Goal: Task Accomplishment & Management: Use online tool/utility

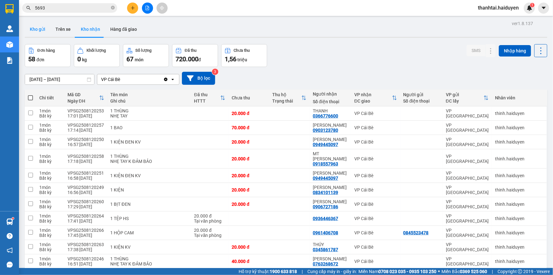
click at [37, 26] on button "Kho gửi" at bounding box center [38, 29] width 26 height 15
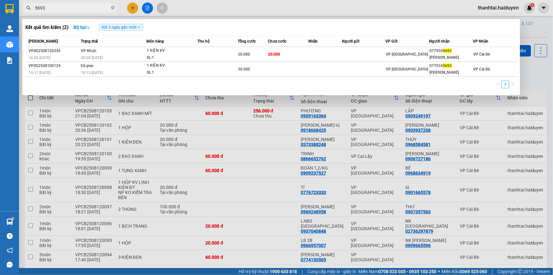
click at [92, 5] on input "5693" at bounding box center [72, 7] width 75 height 7
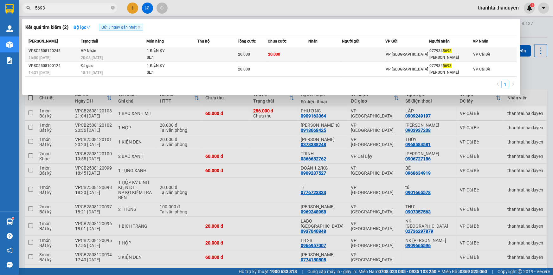
click at [129, 57] on div "20:08 - 12/08" at bounding box center [113, 57] width 65 height 7
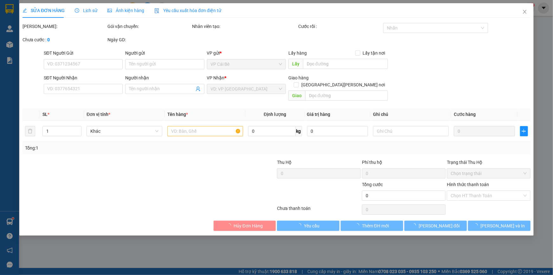
type input "0779345693"
type input "TUẤN ANH"
type input "20.000"
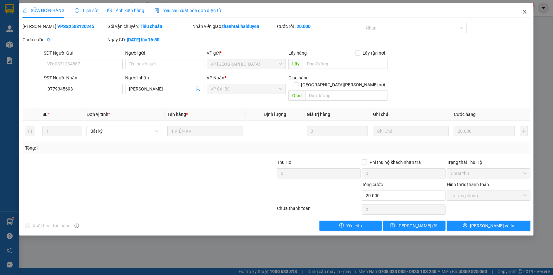
click at [525, 12] on icon "close" at bounding box center [524, 12] width 3 height 4
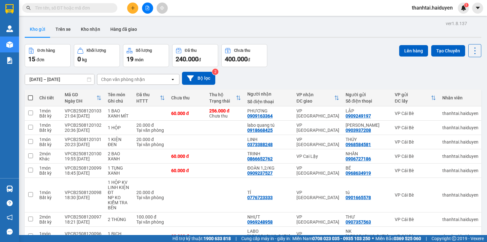
drag, startPoint x: 93, startPoint y: 8, endPoint x: 77, endPoint y: 4, distance: 16.1
click at [92, 8] on input "text" at bounding box center [72, 7] width 75 height 7
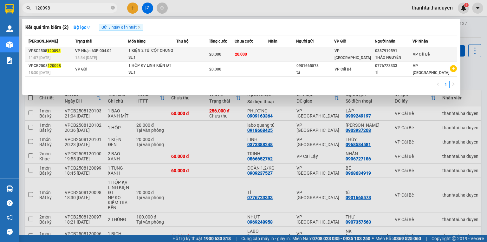
type input "120098"
click at [116, 52] on td "VP Nhận 63F-004.02 15:34 - 12/08" at bounding box center [101, 54] width 55 height 15
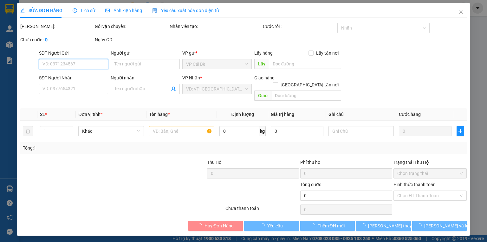
type input "0387919591"
type input "THẢO NGUYÊN"
type input "20.000"
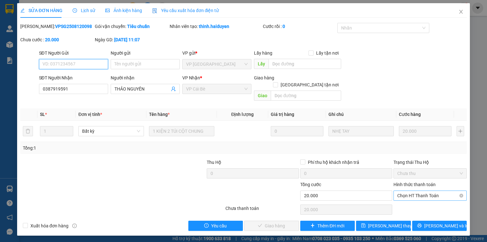
click at [417, 191] on span "Chọn HT Thanh Toán" at bounding box center [430, 196] width 66 height 10
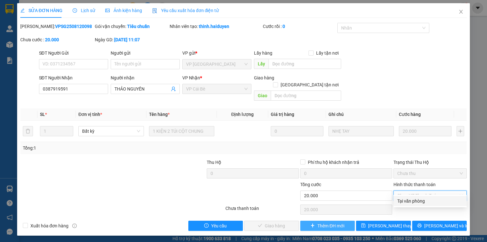
drag, startPoint x: 416, startPoint y: 194, endPoint x: 342, endPoint y: 216, distance: 77.1
click at [414, 198] on div "Tại văn phòng" at bounding box center [430, 200] width 66 height 7
type input "0"
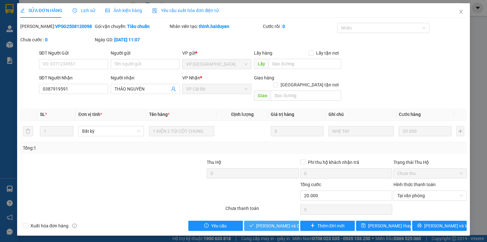
click at [281, 222] on span "Lưu và Giao hàng" at bounding box center [286, 225] width 61 height 7
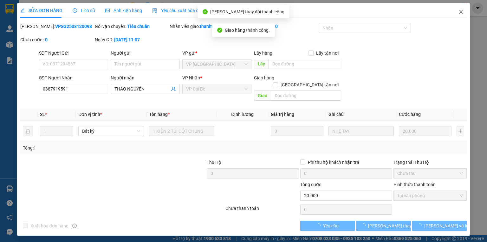
drag, startPoint x: 462, startPoint y: 9, endPoint x: 341, endPoint y: 0, distance: 121.5
click at [462, 9] on span "Close" at bounding box center [461, 12] width 18 height 18
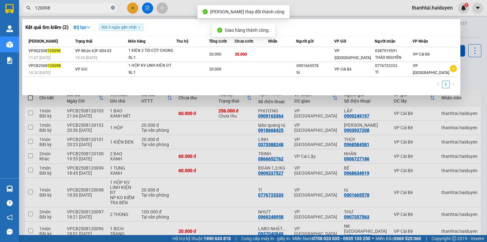
click at [114, 8] on icon "close-circle" at bounding box center [113, 8] width 4 height 4
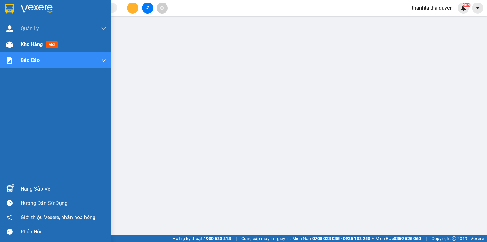
click at [14, 42] on div at bounding box center [9, 44] width 11 height 11
click at [40, 41] on span "Kho hàng" at bounding box center [32, 44] width 22 height 6
click at [22, 44] on span "Kho hàng" at bounding box center [32, 44] width 22 height 6
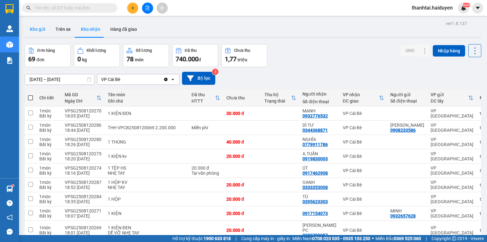
click at [38, 28] on button "Kho gửi" at bounding box center [38, 29] width 26 height 15
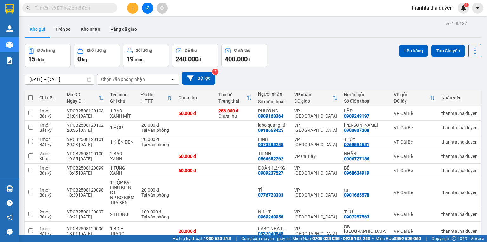
drag, startPoint x: 29, startPoint y: 98, endPoint x: 30, endPoint y: 92, distance: 6.1
click at [29, 98] on span at bounding box center [30, 97] width 5 height 5
click at [30, 95] on input "checkbox" at bounding box center [30, 95] width 0 height 0
checkbox input "true"
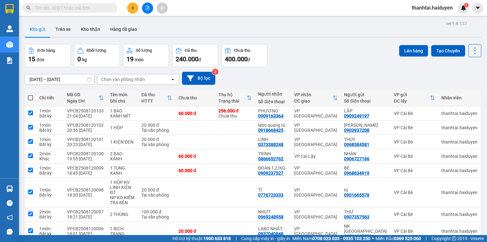
checkbox input "true"
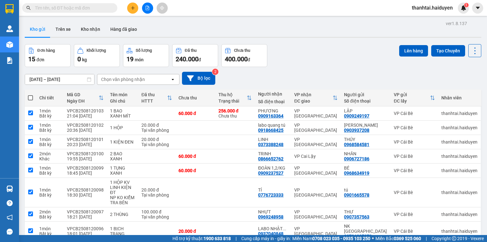
checkbox input "true"
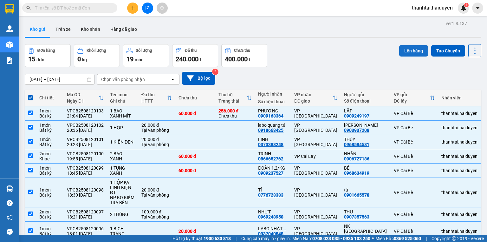
click at [414, 47] on button "Lên hàng" at bounding box center [413, 50] width 29 height 11
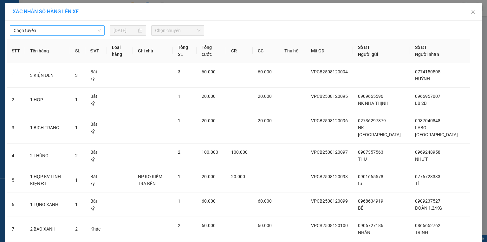
click at [63, 31] on span "Chọn tuyến" at bounding box center [57, 31] width 87 height 10
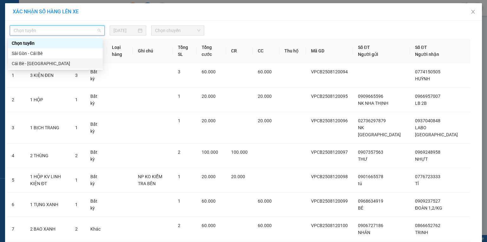
click at [25, 63] on div "Cái Bè - Sài Gòn" at bounding box center [55, 63] width 87 height 7
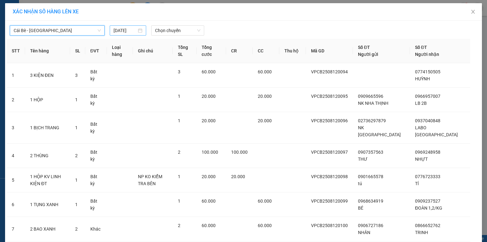
click at [118, 29] on input "13/08/2025" at bounding box center [125, 30] width 23 height 7
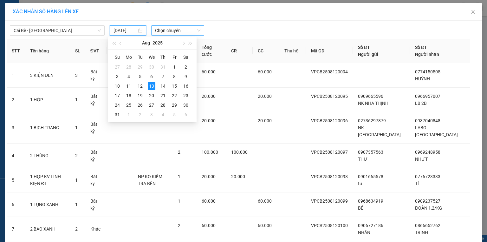
click at [161, 29] on span "Chọn chuyến" at bounding box center [178, 31] width 46 height 10
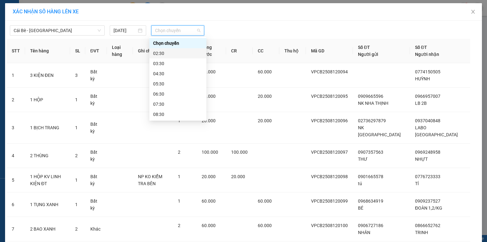
click at [163, 56] on div "02:30" at bounding box center [177, 53] width 49 height 7
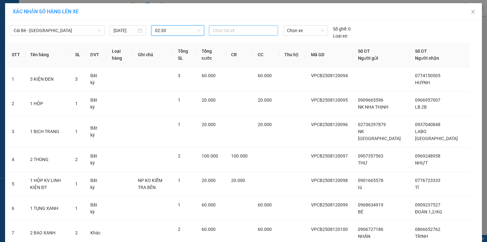
click at [221, 30] on div at bounding box center [244, 31] width 66 height 8
type input "nha"
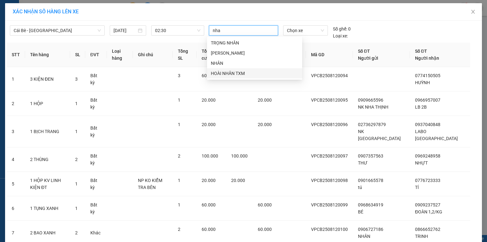
click at [233, 73] on div "HOÀI NHÂN TXM" at bounding box center [255, 73] width 88 height 7
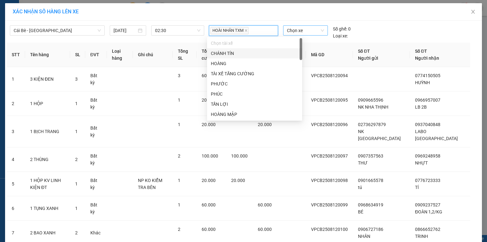
click at [288, 30] on span "Chọn xe" at bounding box center [305, 31] width 37 height 10
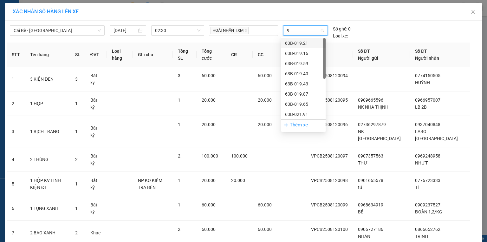
type input "91"
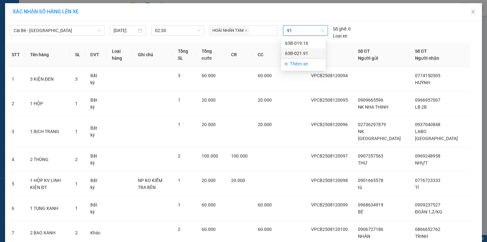
click at [302, 55] on div "63B-021.91" at bounding box center [303, 53] width 37 height 7
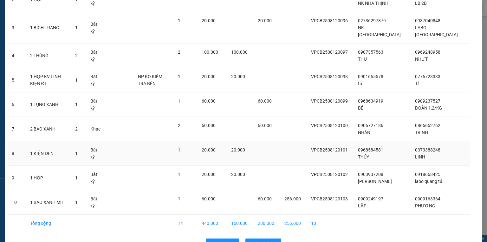
scroll to position [111, 0]
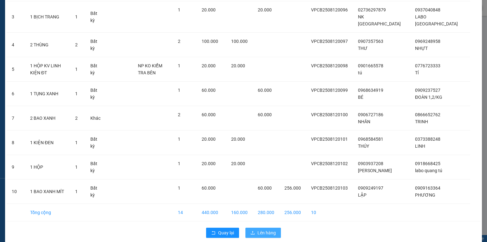
click at [265, 229] on span "Lên hàng" at bounding box center [267, 232] width 18 height 7
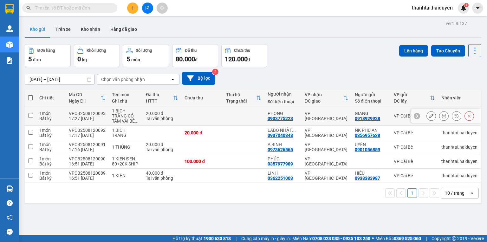
click at [115, 117] on div "1 BỊCH TRẮNG CÓ TẤM VẢI BÊ ..." at bounding box center [126, 115] width 28 height 15
checkbox input "true"
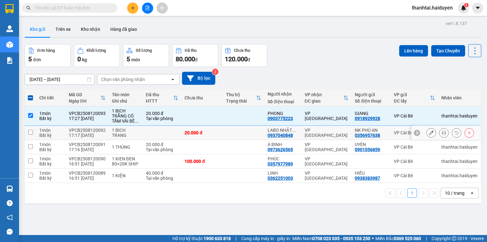
click at [114, 132] on div "1 BICH TRANG" at bounding box center [126, 132] width 28 height 10
checkbox input "true"
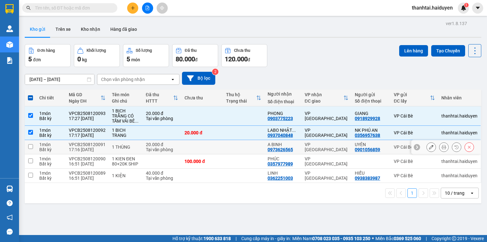
click at [117, 152] on td "1 THÙNG" at bounding box center [126, 147] width 34 height 14
checkbox input "true"
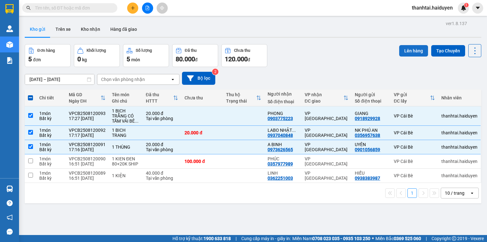
click at [400, 52] on button "Lên hàng" at bounding box center [413, 50] width 29 height 11
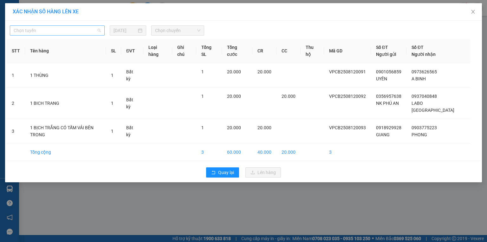
click at [47, 29] on span "Chọn tuyến" at bounding box center [57, 31] width 87 height 10
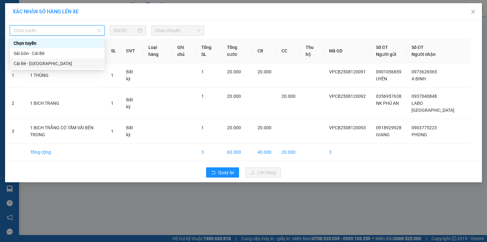
click at [27, 64] on div "Cái Bè - [GEOGRAPHIC_DATA]" at bounding box center [57, 63] width 87 height 7
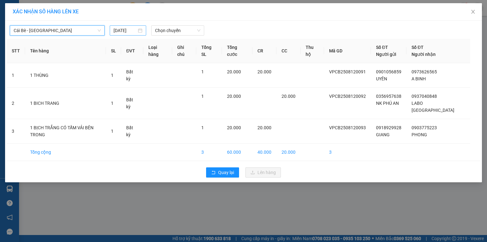
click at [119, 29] on input "[DATE]" at bounding box center [125, 30] width 23 height 7
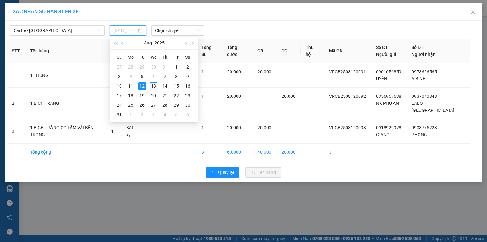
click at [154, 82] on div "13" at bounding box center [154, 86] width 8 height 8
type input "[DATE]"
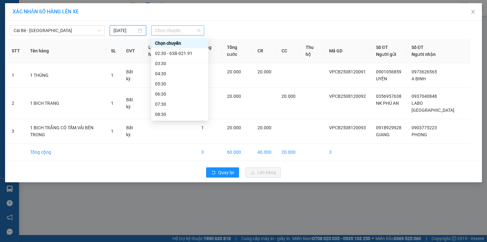
click at [174, 30] on span "Chọn chuyến" at bounding box center [178, 31] width 46 height 10
click at [174, 54] on div "02:30 - 63B-021.91" at bounding box center [179, 53] width 49 height 7
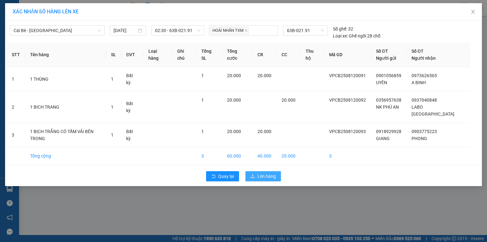
click at [260, 173] on span "Lên hàng" at bounding box center [267, 176] width 18 height 7
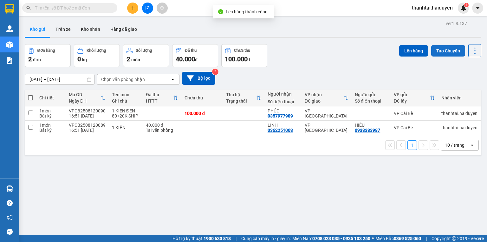
click at [448, 49] on button "Tạo Chuyến" at bounding box center [448, 50] width 34 height 11
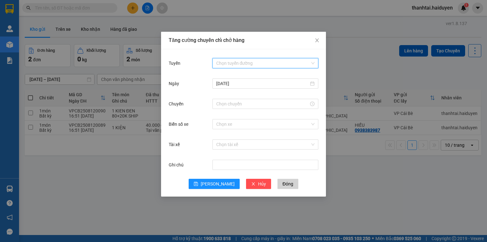
click at [235, 65] on input "Tuyến" at bounding box center [263, 63] width 94 height 10
click at [231, 84] on div "Cái Bè - [GEOGRAPHIC_DATA]" at bounding box center [265, 85] width 98 height 7
click at [234, 82] on input "[DATE]" at bounding box center [262, 83] width 93 height 7
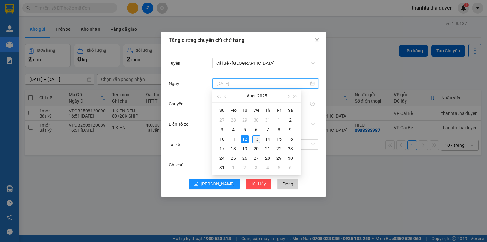
type input "[DATE]"
click at [259, 138] on div "13" at bounding box center [256, 139] width 8 height 8
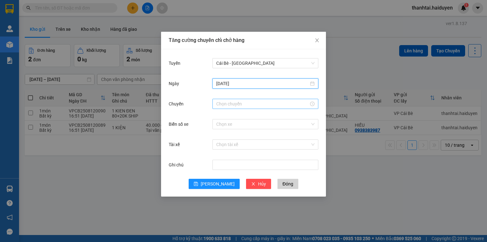
click at [252, 105] on input "Chuyến" at bounding box center [262, 103] width 93 height 7
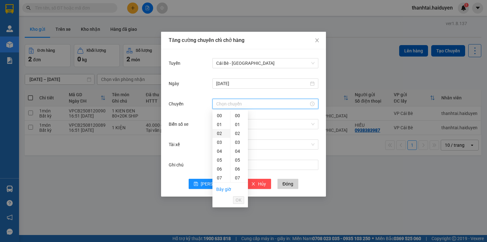
click at [219, 133] on div "02" at bounding box center [221, 133] width 18 height 9
click at [238, 117] on div "32" at bounding box center [239, 120] width 17 height 9
type input "02:32"
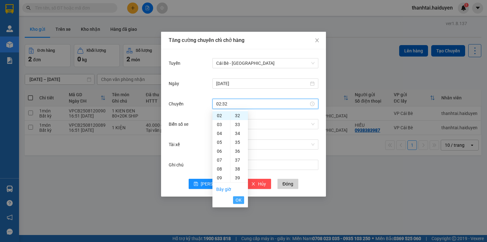
click at [235, 198] on button "OK" at bounding box center [238, 200] width 11 height 8
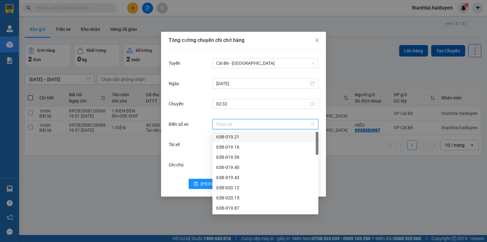
click at [229, 121] on input "Biển số xe" at bounding box center [263, 124] width 94 height 10
type input "95"
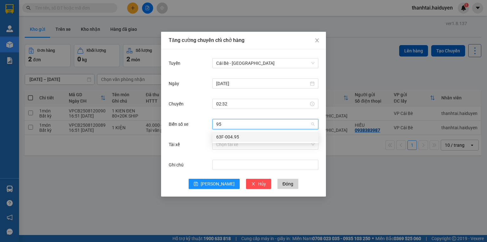
click at [234, 136] on div "63F-004.95" at bounding box center [265, 136] width 98 height 7
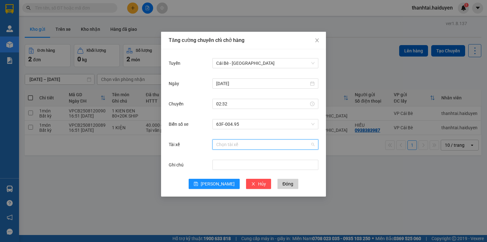
click at [228, 145] on input "Tài xế" at bounding box center [263, 145] width 94 height 10
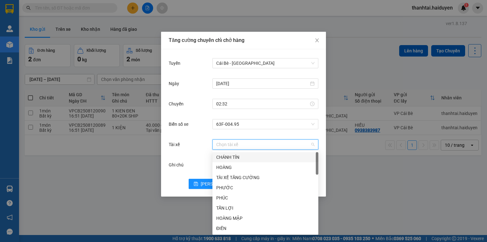
click at [195, 148] on div "Tài xế" at bounding box center [191, 144] width 44 height 13
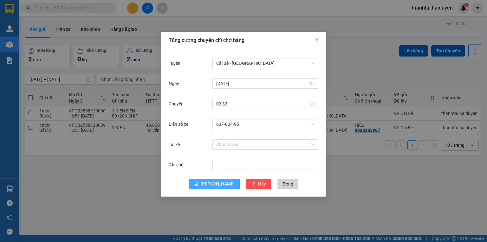
click at [216, 181] on span "[PERSON_NAME]" at bounding box center [218, 183] width 34 height 7
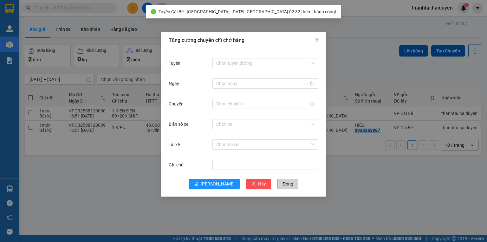
click at [283, 183] on span "Đóng" at bounding box center [288, 183] width 11 height 7
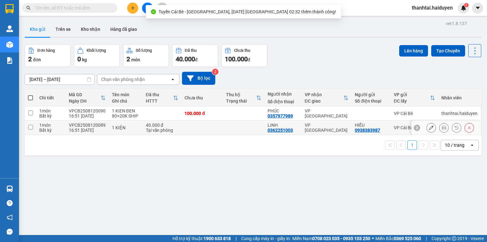
click at [236, 124] on td at bounding box center [244, 128] width 42 height 14
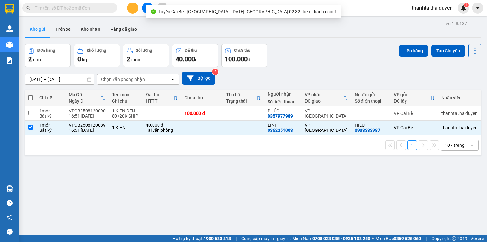
click at [239, 105] on th "Thu hộ Trạng thái" at bounding box center [244, 97] width 42 height 17
checkbox input "false"
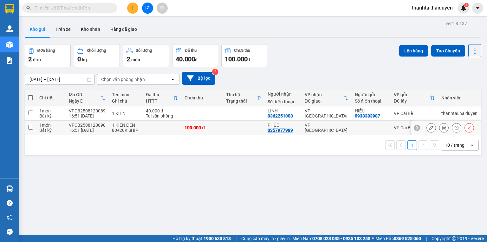
click at [233, 126] on td at bounding box center [244, 128] width 42 height 14
checkbox input "true"
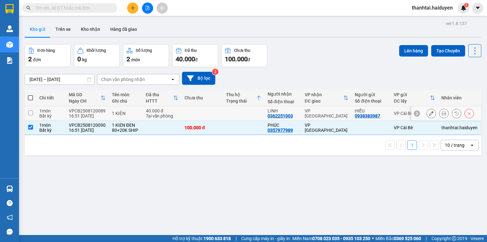
click at [235, 111] on td at bounding box center [244, 113] width 42 height 14
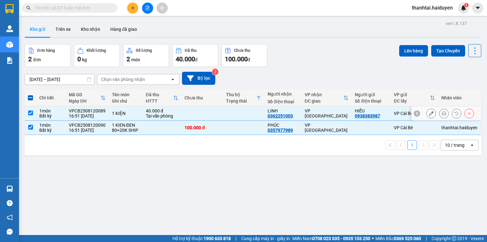
checkbox input "true"
click at [406, 48] on button "Lên hàng" at bounding box center [413, 50] width 29 height 11
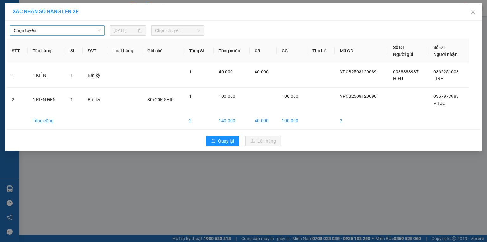
click at [55, 29] on span "Chọn tuyến" at bounding box center [57, 31] width 87 height 10
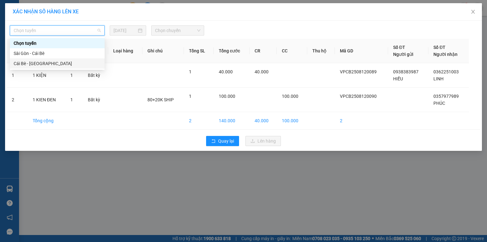
click at [20, 62] on div "Cái Bè - [GEOGRAPHIC_DATA]" at bounding box center [57, 63] width 87 height 7
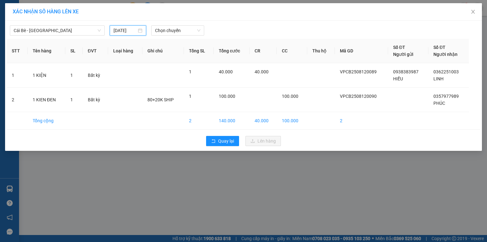
click at [119, 29] on input "[DATE]" at bounding box center [125, 30] width 23 height 7
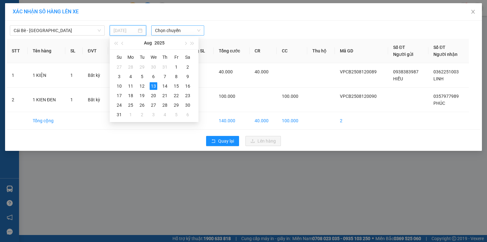
type input "[DATE]"
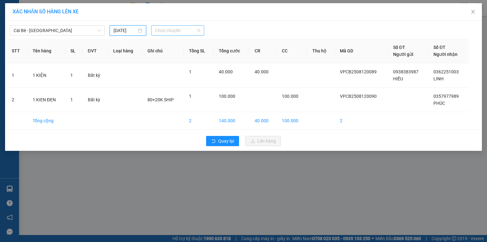
click at [166, 32] on span "Chọn chuyến" at bounding box center [178, 31] width 46 height 10
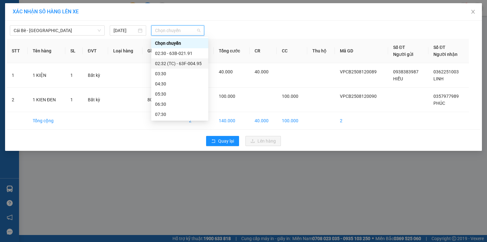
click at [171, 63] on div "02:32 (TC) - 63F-004.95" at bounding box center [179, 63] width 49 height 7
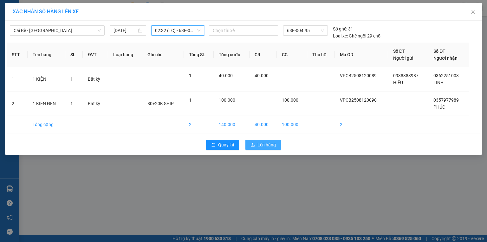
click at [268, 145] on span "Lên hàng" at bounding box center [267, 144] width 18 height 7
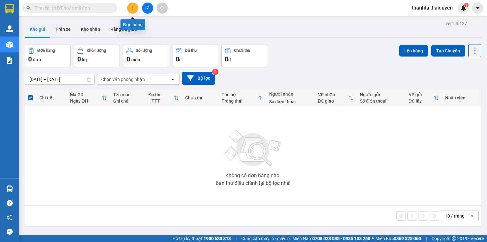
click at [132, 7] on icon "plus" at bounding box center [133, 8] width 4 height 4
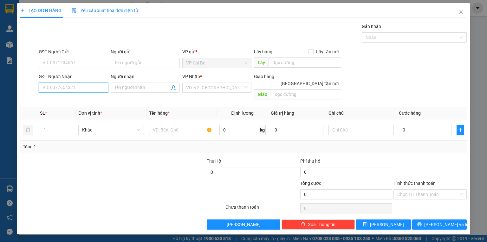
click at [52, 89] on input "SĐT Người Nhận" at bounding box center [73, 87] width 69 height 10
click at [77, 109] on div "0899683877 - TRANG" at bounding box center [74, 110] width 62 height 7
type input "0899683877"
type input "TRANG"
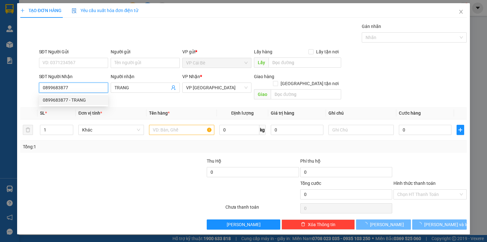
type input "30.000"
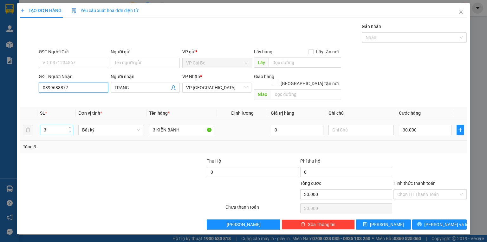
type input "0899683877"
type input "2"
click at [68, 130] on span "down" at bounding box center [70, 132] width 4 height 4
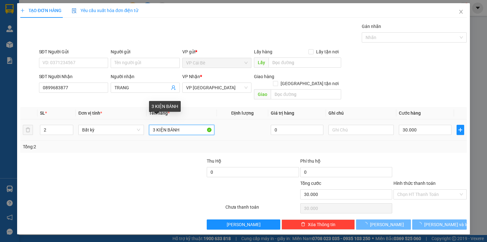
click at [155, 125] on input "3 KIỆN BÁNH" at bounding box center [181, 130] width 65 height 10
type input "0"
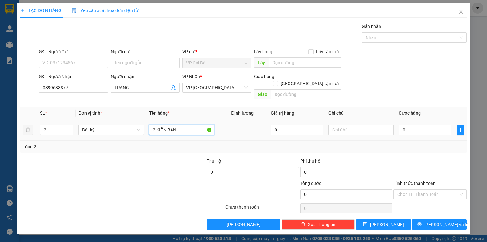
type input "2 KIỆN BÁNH"
click at [231, 132] on td at bounding box center [242, 129] width 51 height 21
click at [416, 125] on input "0" at bounding box center [425, 130] width 53 height 10
type input "0"
type input "2"
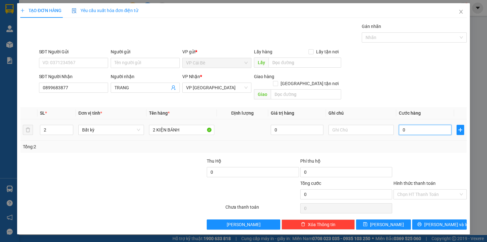
type input "2"
type input "02"
type input "20"
type input "020"
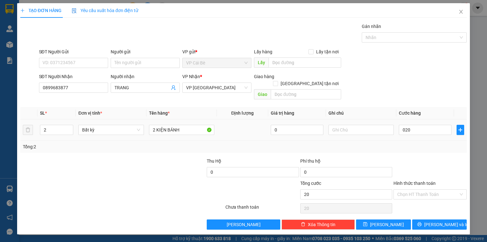
type input "20.000"
click at [419, 110] on span "Cước hàng" at bounding box center [410, 112] width 22 height 5
click at [422, 222] on icon "printer" at bounding box center [419, 224] width 4 height 4
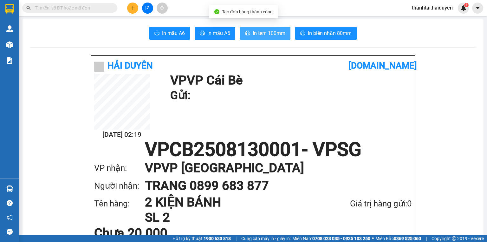
click at [258, 33] on span "In tem 100mm" at bounding box center [269, 33] width 33 height 8
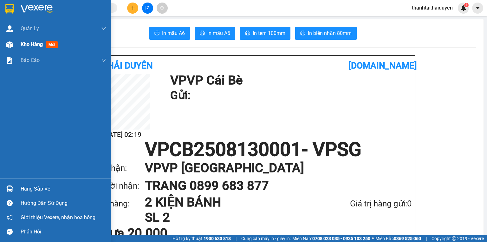
click at [23, 47] on span "Kho hàng" at bounding box center [32, 44] width 22 height 6
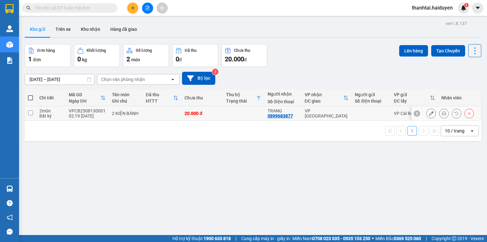
click at [229, 118] on td at bounding box center [244, 113] width 42 height 14
checkbox input "true"
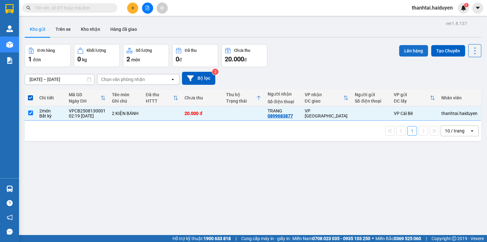
click at [402, 45] on button "Lên hàng" at bounding box center [413, 50] width 29 height 11
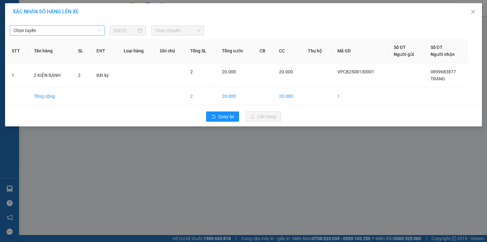
drag, startPoint x: 56, startPoint y: 31, endPoint x: 53, endPoint y: 35, distance: 4.8
click at [56, 31] on span "Chọn tuyến" at bounding box center [57, 31] width 87 height 10
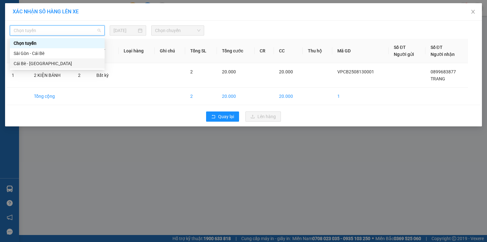
click at [27, 64] on div "Cái Bè - [GEOGRAPHIC_DATA]" at bounding box center [57, 63] width 87 height 7
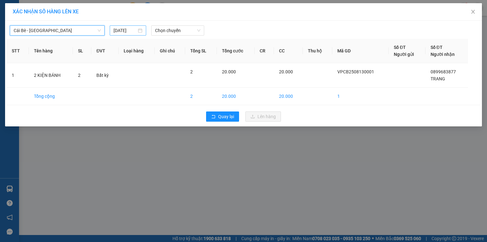
click at [128, 33] on input "[DATE]" at bounding box center [125, 30] width 23 height 7
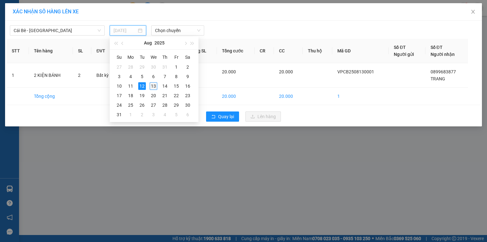
click at [151, 85] on div "13" at bounding box center [154, 86] width 8 height 8
type input "[DATE]"
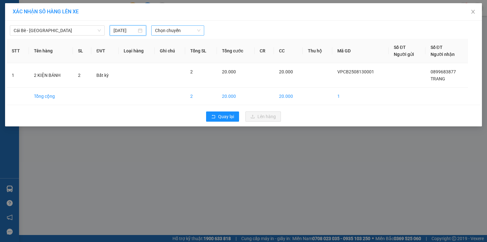
click at [167, 31] on span "Chọn chuyến" at bounding box center [178, 31] width 46 height 10
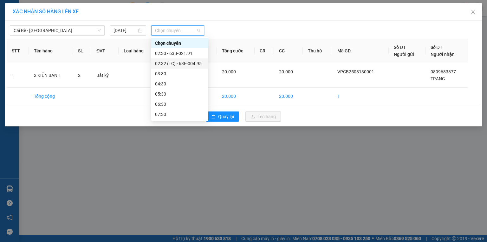
click at [175, 63] on div "02:32 (TC) - 63F-004.95" at bounding box center [179, 63] width 49 height 7
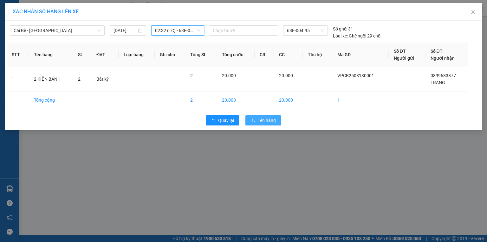
click at [262, 119] on span "Lên hàng" at bounding box center [267, 120] width 18 height 7
